Goal: Information Seeking & Learning: Understand process/instructions

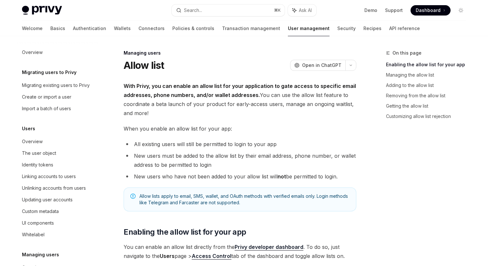
scroll to position [100, 0]
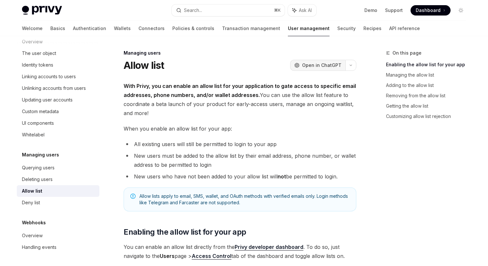
type textarea "*"
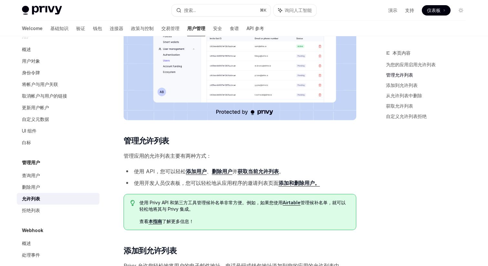
scroll to position [300, 0]
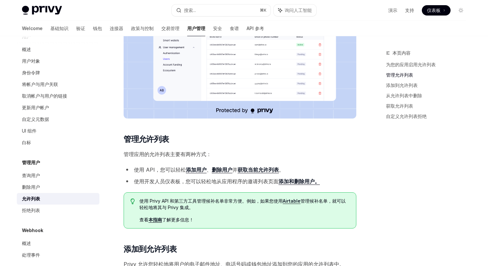
click at [194, 171] on font "添加用户" at bounding box center [196, 169] width 21 height 6
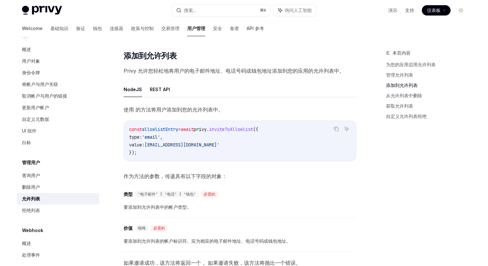
scroll to position [495, 0]
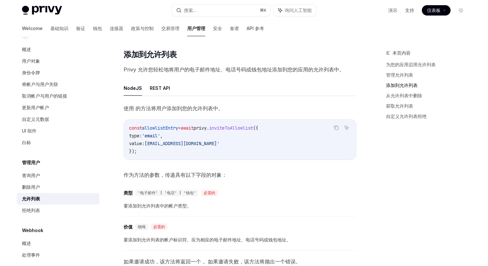
click at [207, 127] on span "privy" at bounding box center [200, 128] width 13 height 6
click at [246, 128] on span "inviteToAllowlist" at bounding box center [231, 128] width 44 height 6
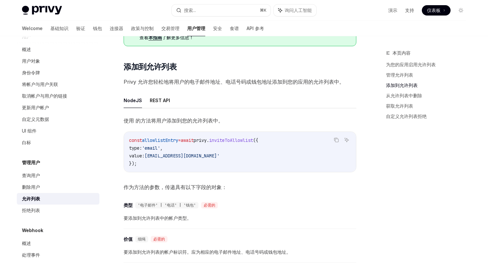
scroll to position [486, 0]
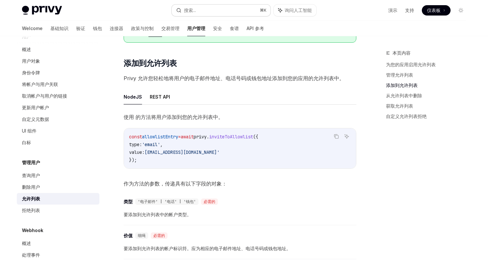
click at [241, 9] on button "搜索... ⌘ K" at bounding box center [221, 11] width 99 height 12
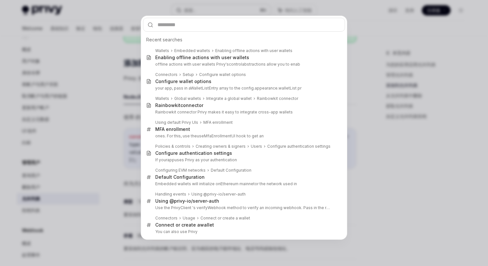
type input "**********"
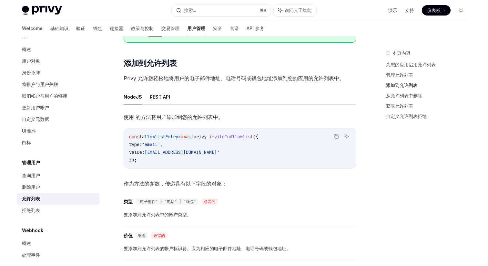
scroll to position [81, 0]
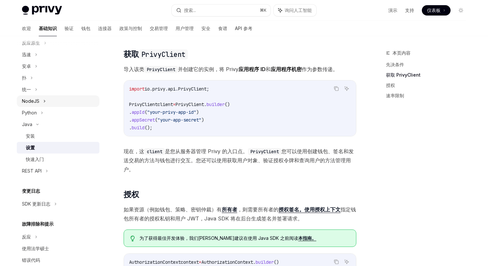
click at [53, 97] on div "NodeJS" at bounding box center [58, 101] width 83 height 12
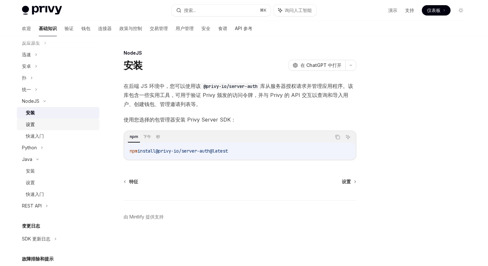
click at [42, 123] on div "设置" at bounding box center [61, 124] width 70 height 8
type textarea "*"
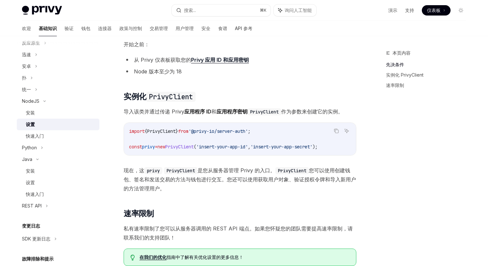
scroll to position [73, 0]
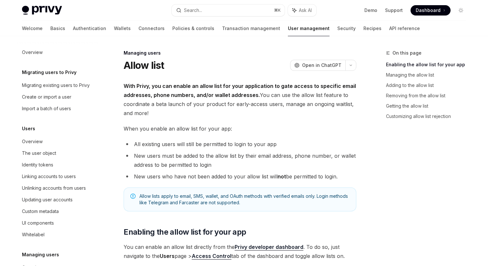
scroll to position [100, 0]
